Goal: Navigation & Orientation: Go to known website

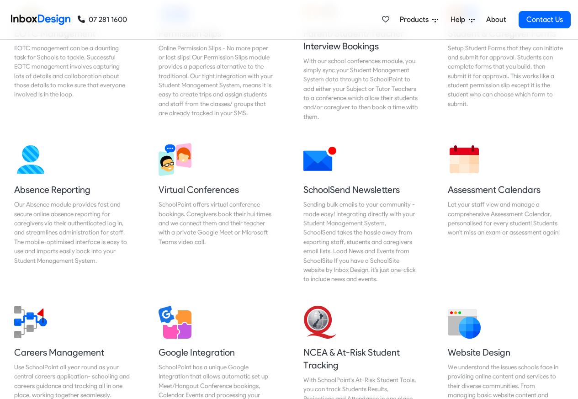
scroll to position [658, 0]
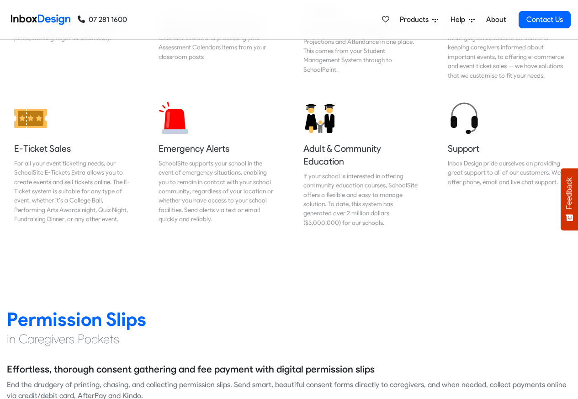
scroll to position [1043, 0]
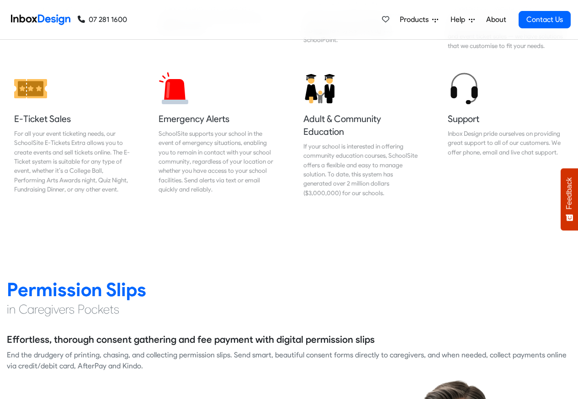
click at [41, 19] on img at bounding box center [40, 20] width 59 height 18
